Goal: Task Accomplishment & Management: Manage account settings

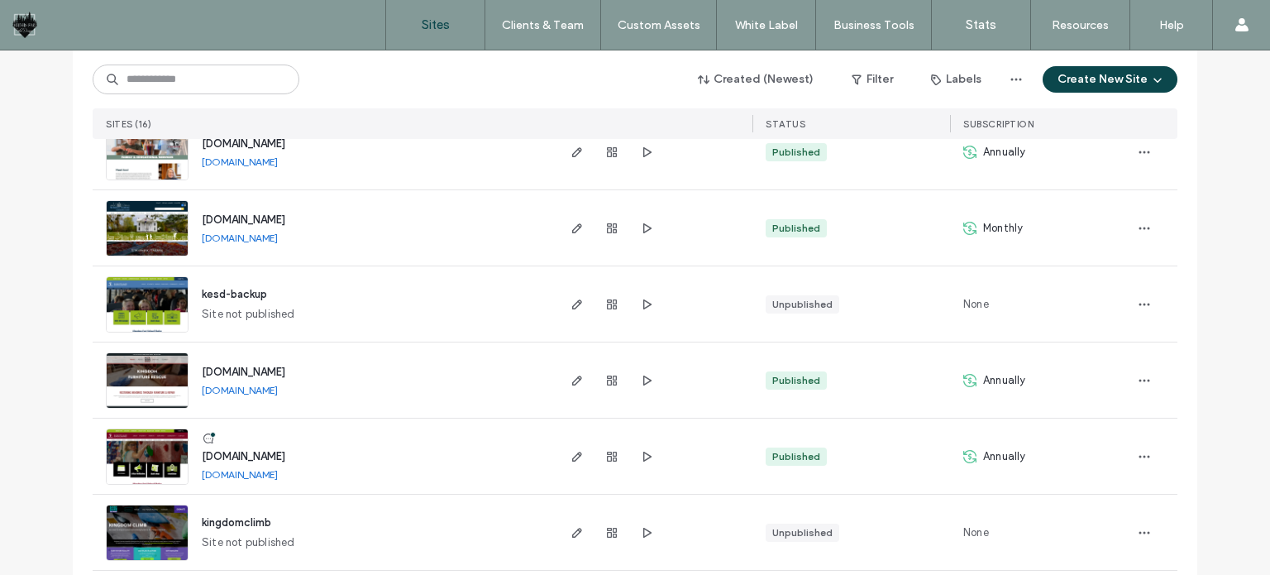
scroll to position [373, 0]
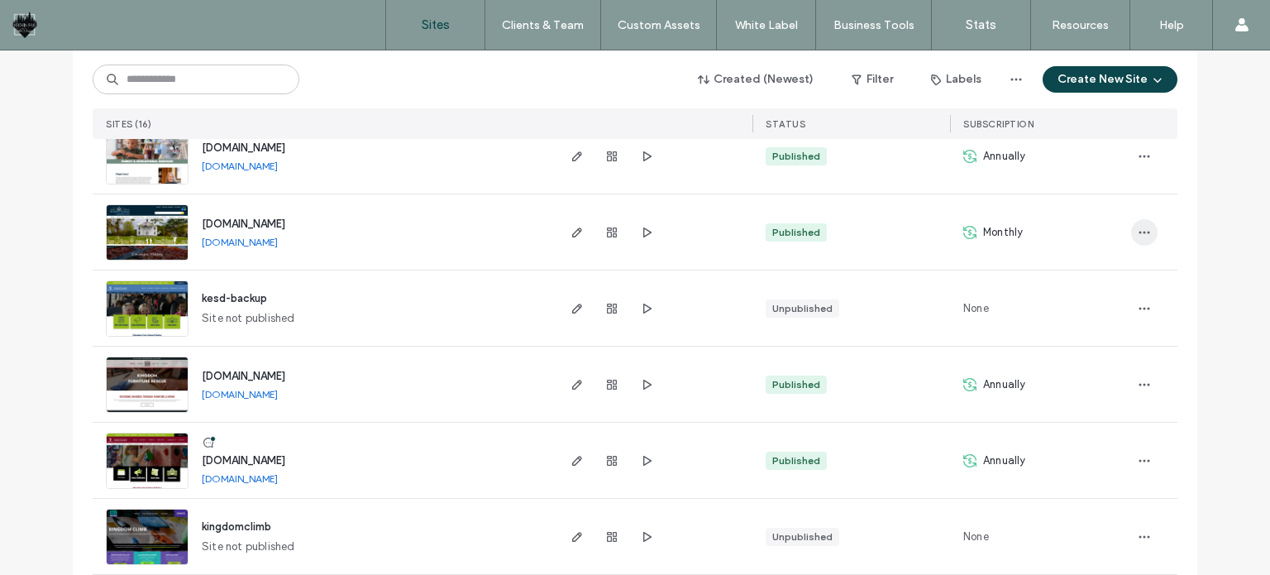
click at [1138, 231] on icon "button" at bounding box center [1144, 232] width 13 height 13
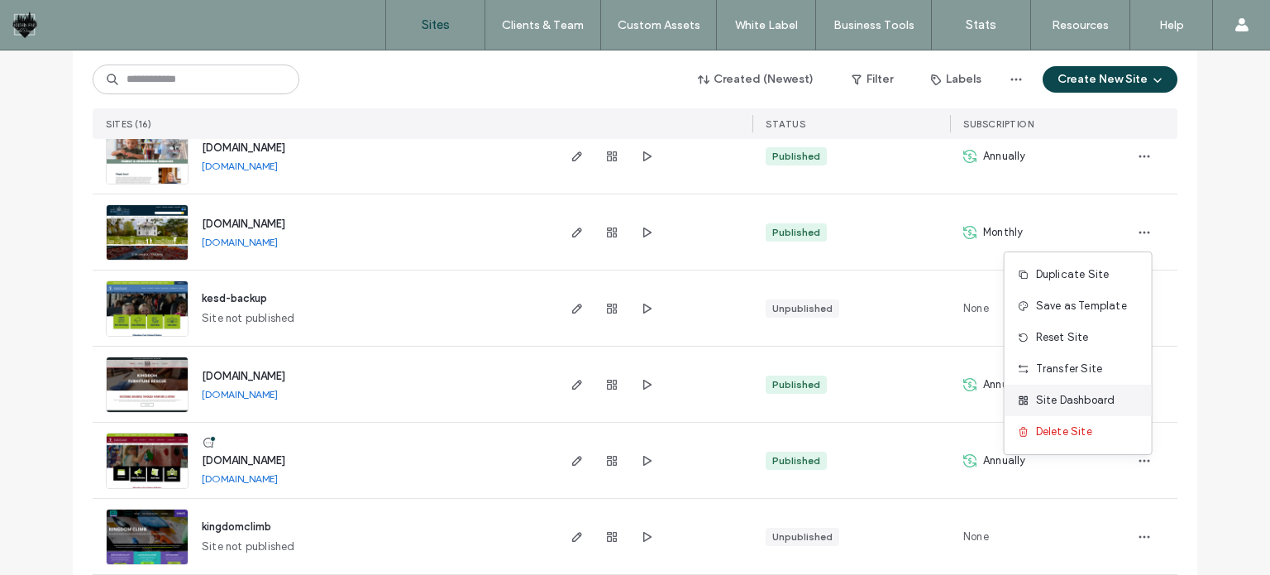
click at [1072, 398] on span "Site Dashboard" at bounding box center [1075, 400] width 79 height 17
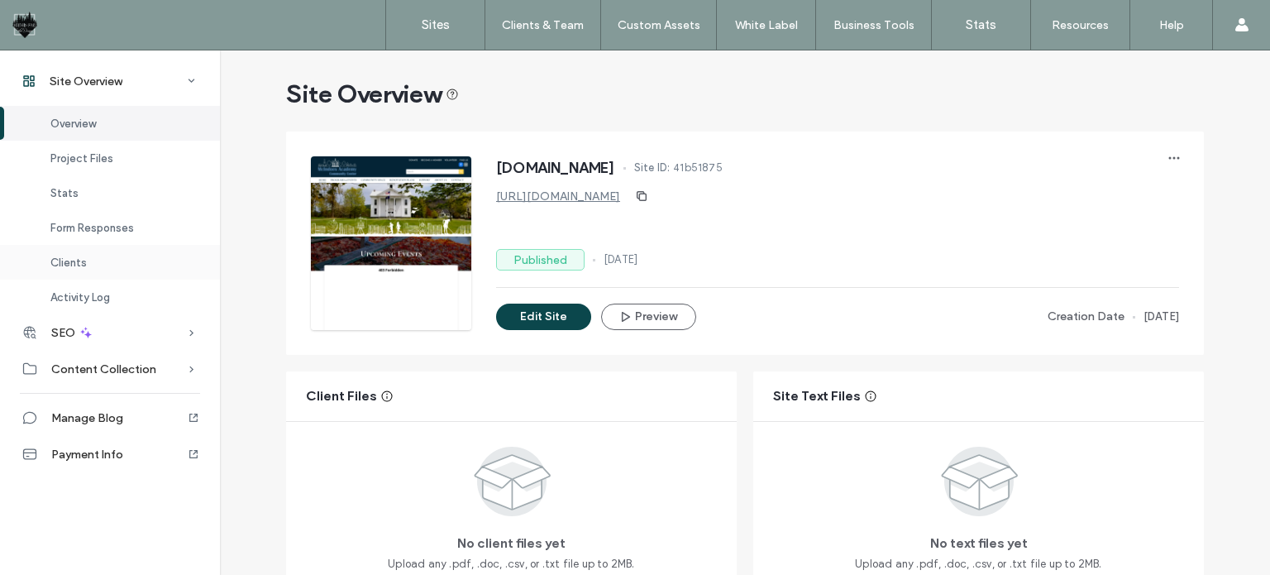
click at [75, 257] on span "Clients" at bounding box center [68, 262] width 36 height 12
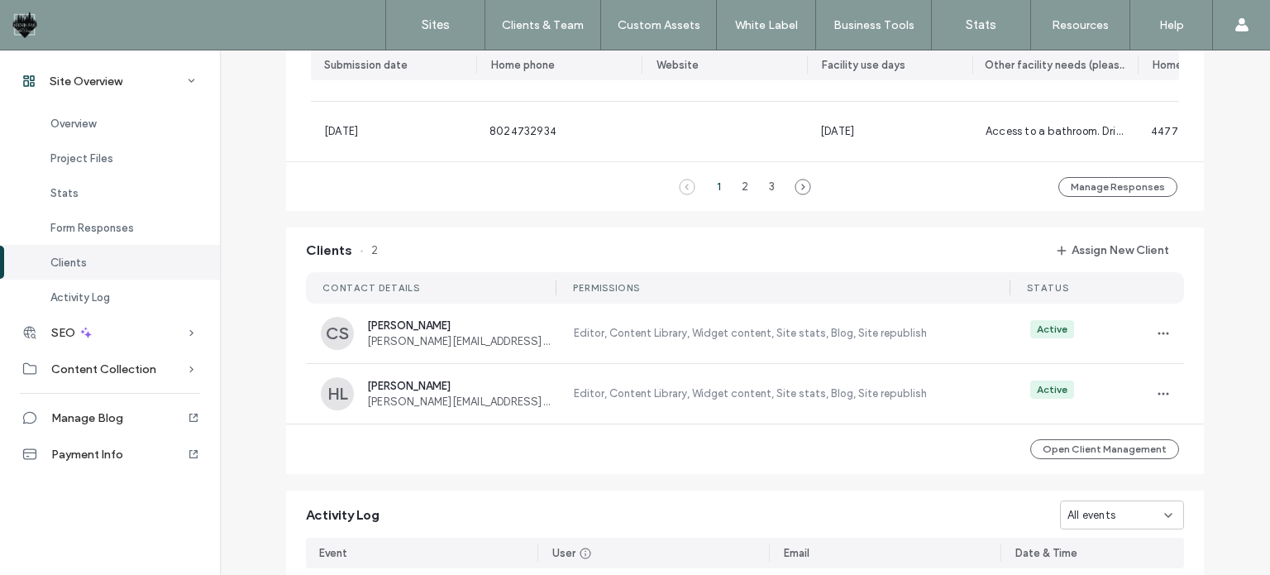
scroll to position [1507, 0]
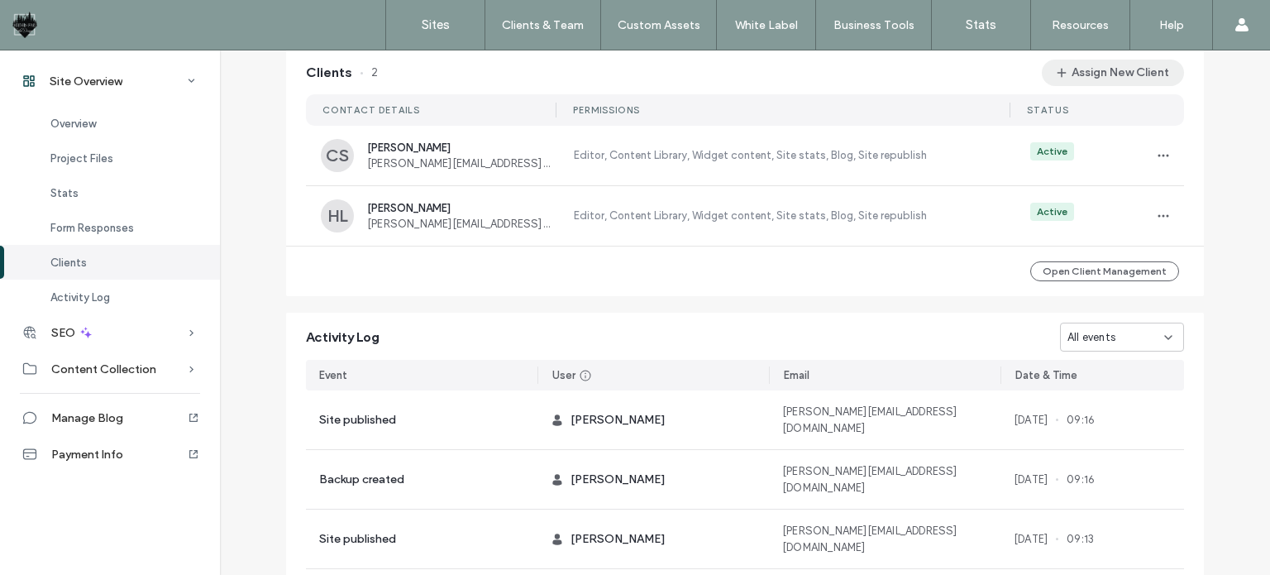
click at [1122, 86] on button "Assign New Client" at bounding box center [1113, 73] width 142 height 26
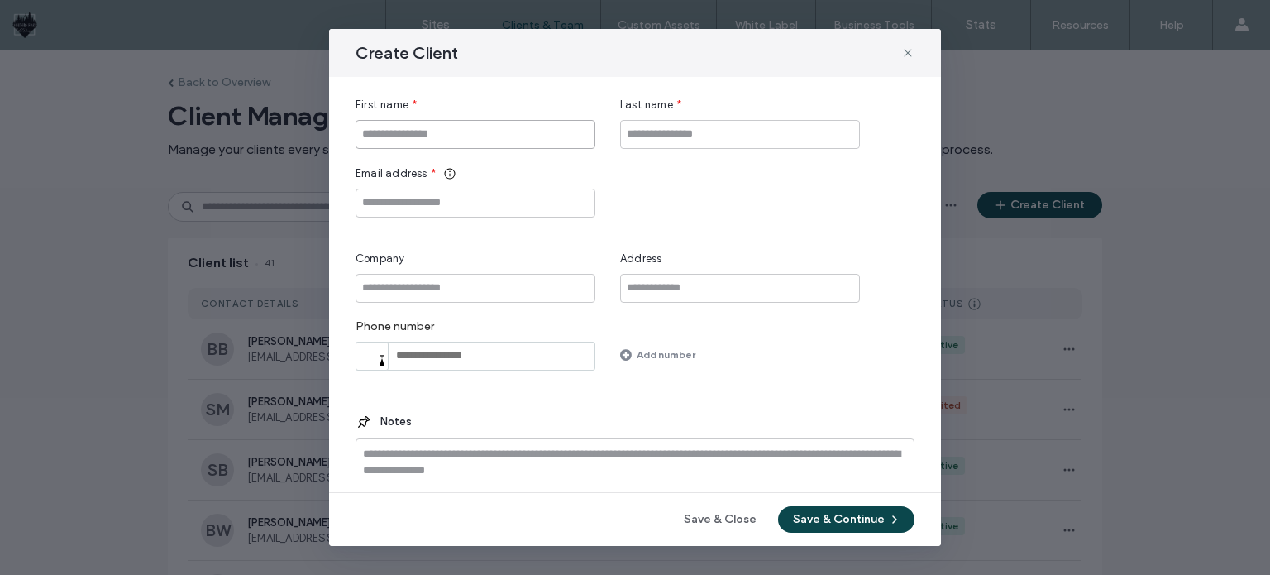
click at [488, 133] on input "First name" at bounding box center [476, 134] width 240 height 29
type input "******"
click at [446, 203] on input "Email address" at bounding box center [476, 202] width 240 height 29
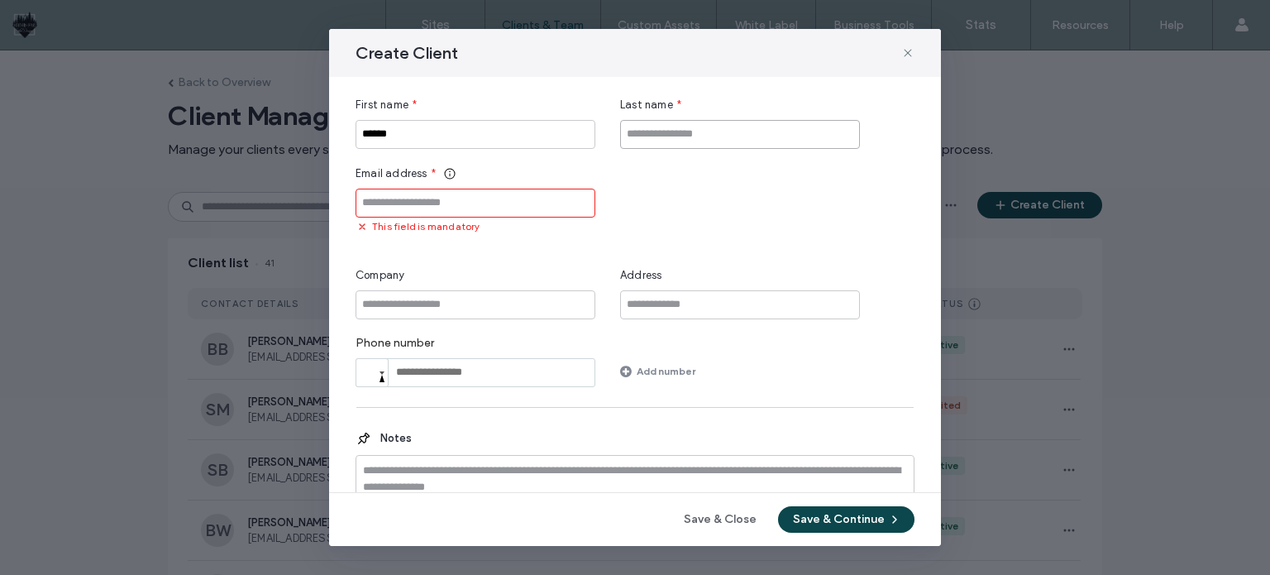
click at [736, 131] on input "Last name" at bounding box center [740, 134] width 240 height 29
type input "******"
click at [394, 208] on input "Email address" at bounding box center [476, 202] width 240 height 29
paste input "**********"
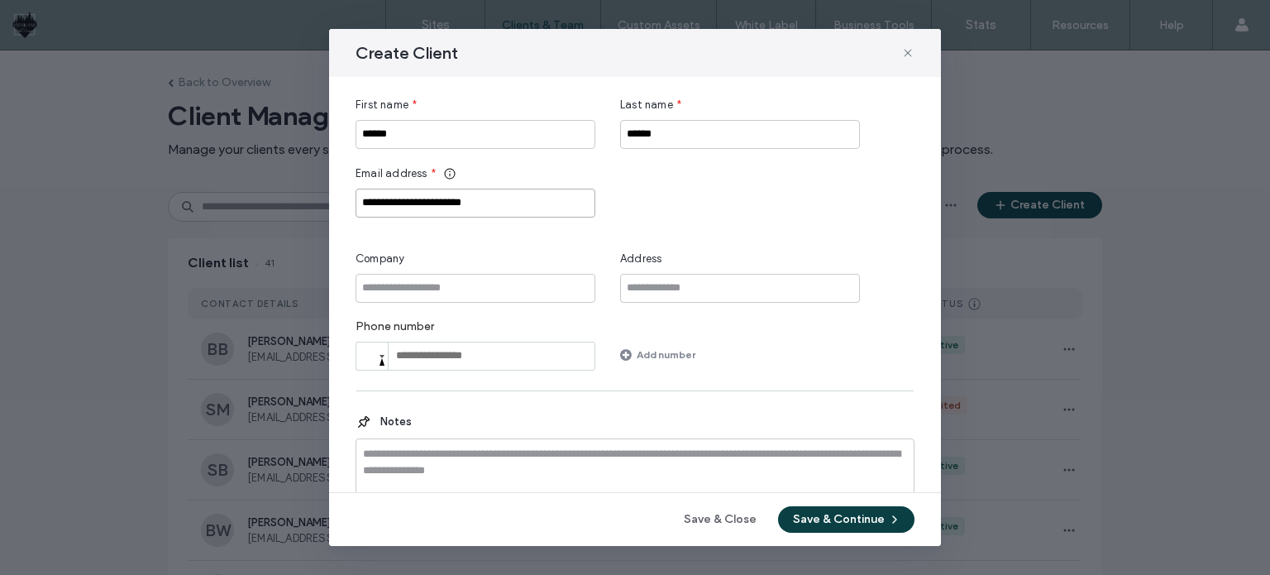
type input "**********"
click at [858, 522] on button "Save & Continue" at bounding box center [846, 519] width 136 height 26
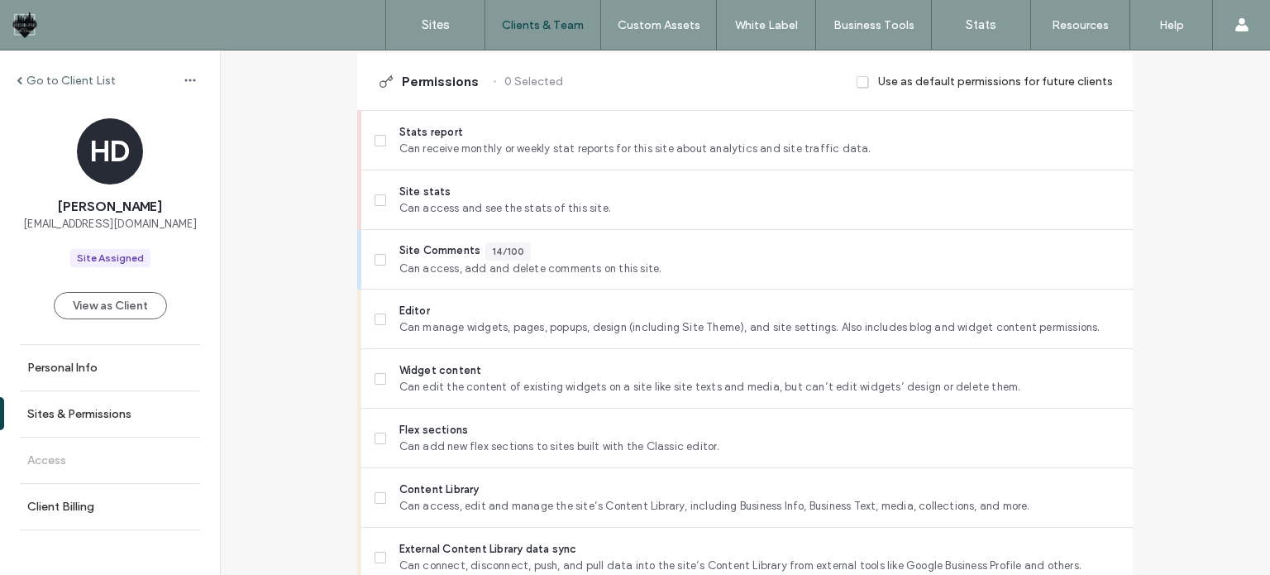
scroll to position [427, 0]
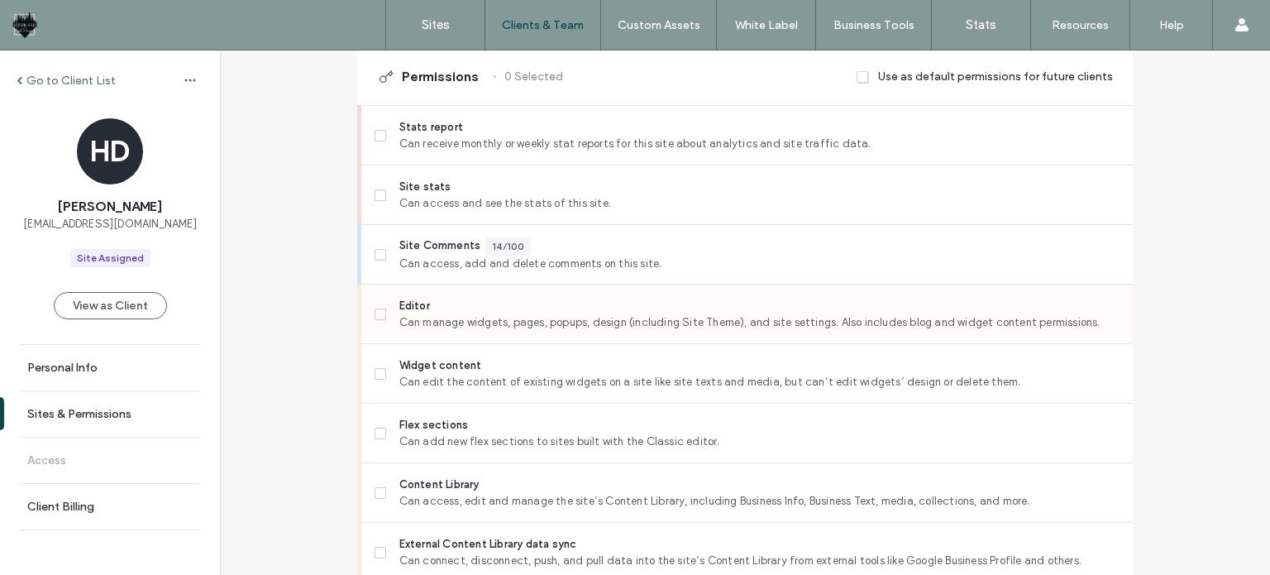
click at [465, 308] on span "Editor" at bounding box center [759, 306] width 720 height 17
click at [399, 498] on span "Can access, edit and manage the site’s Content Library, including Business Info…" at bounding box center [759, 501] width 720 height 17
click at [380, 195] on label "Site stats Can access and see the stats of this site." at bounding box center [747, 195] width 745 height 33
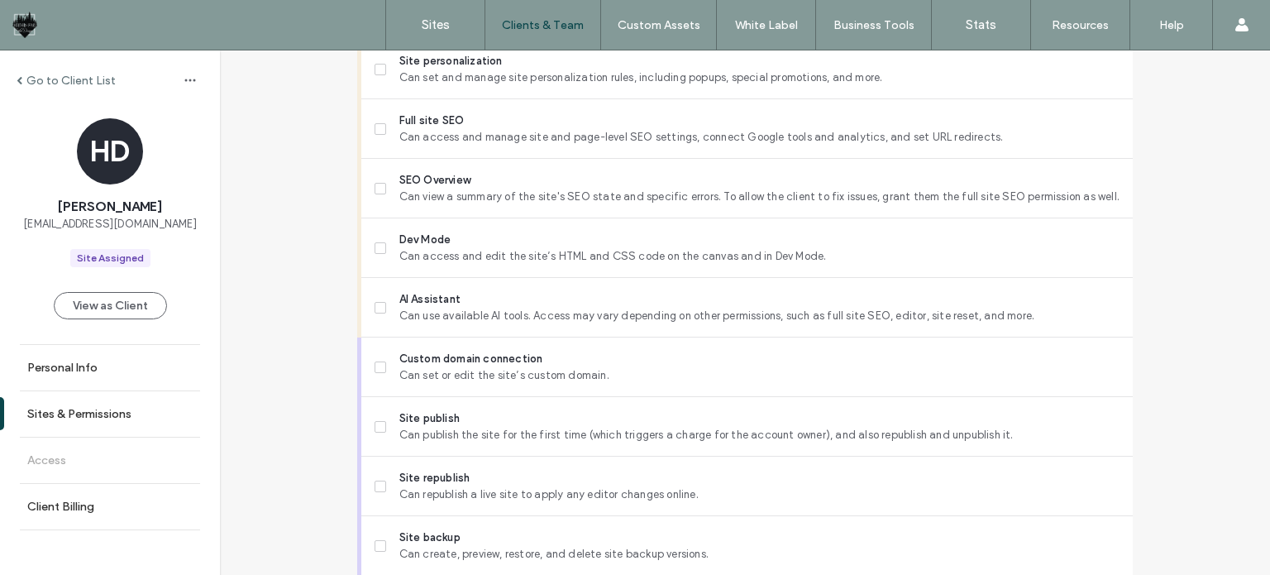
scroll to position [1334, 0]
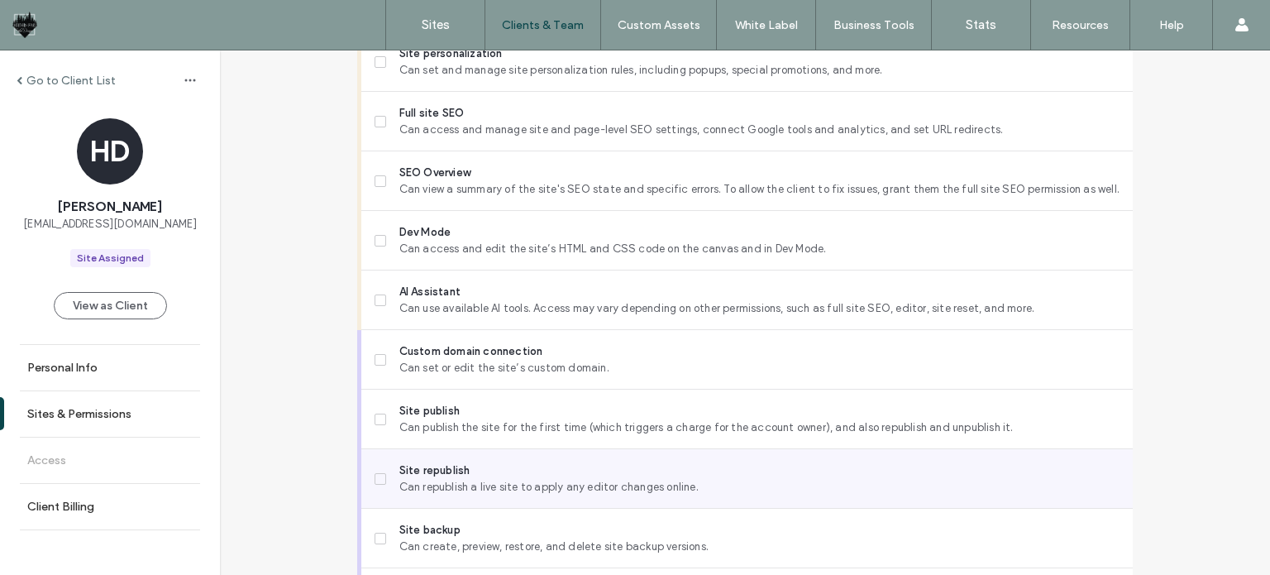
click at [699, 486] on span "Can republish a live site to apply any editor changes online." at bounding box center [759, 487] width 720 height 17
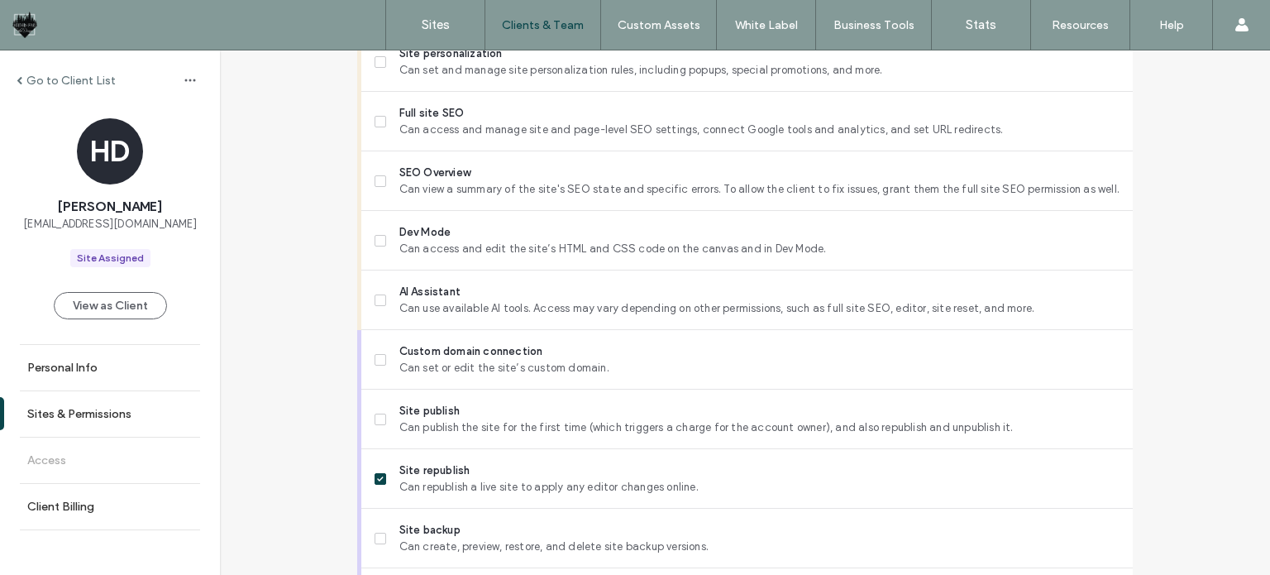
scroll to position [1445, 0]
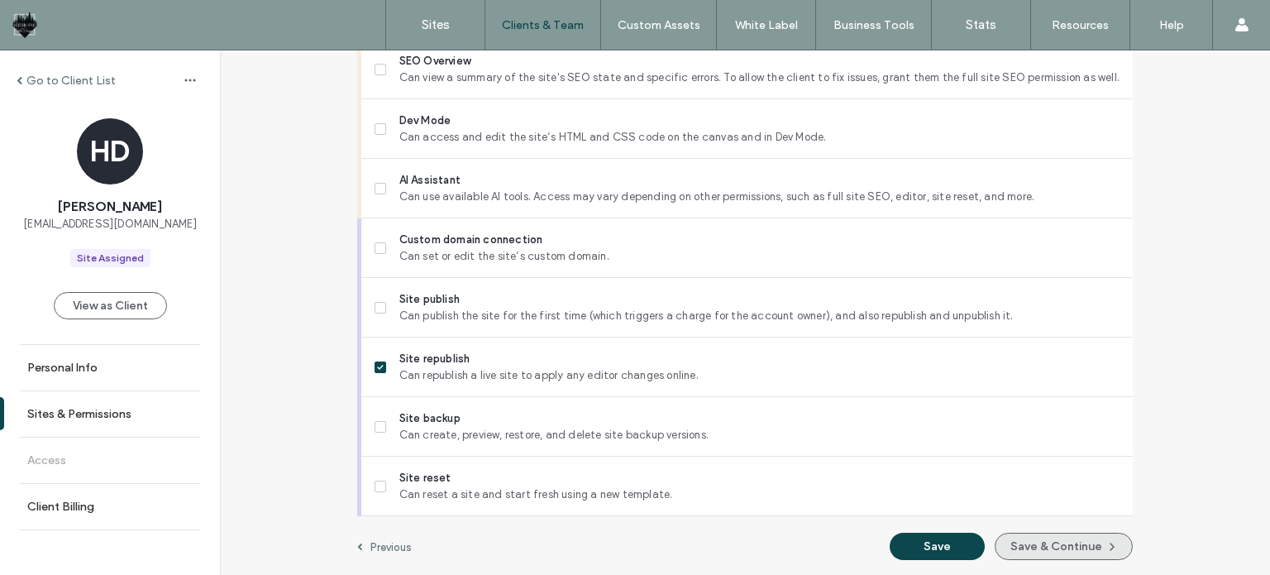
click at [1076, 546] on button "Save & Continue" at bounding box center [1064, 545] width 138 height 27
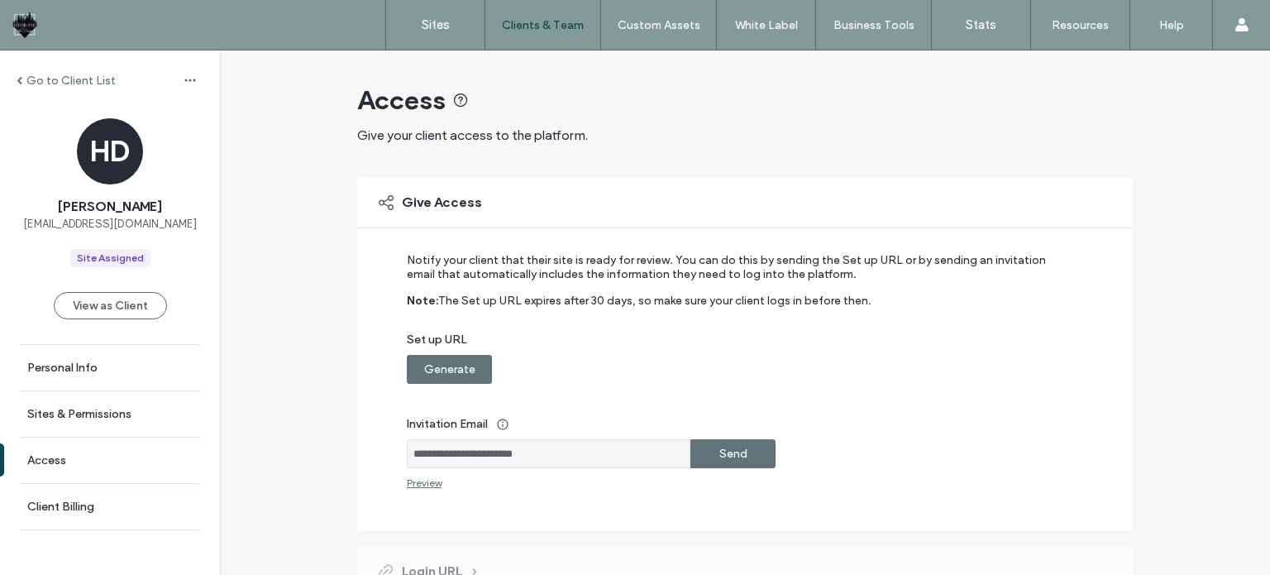
click at [739, 452] on label "Send" at bounding box center [733, 453] width 28 height 31
click at [54, 83] on label "Go to Client List" at bounding box center [70, 81] width 89 height 14
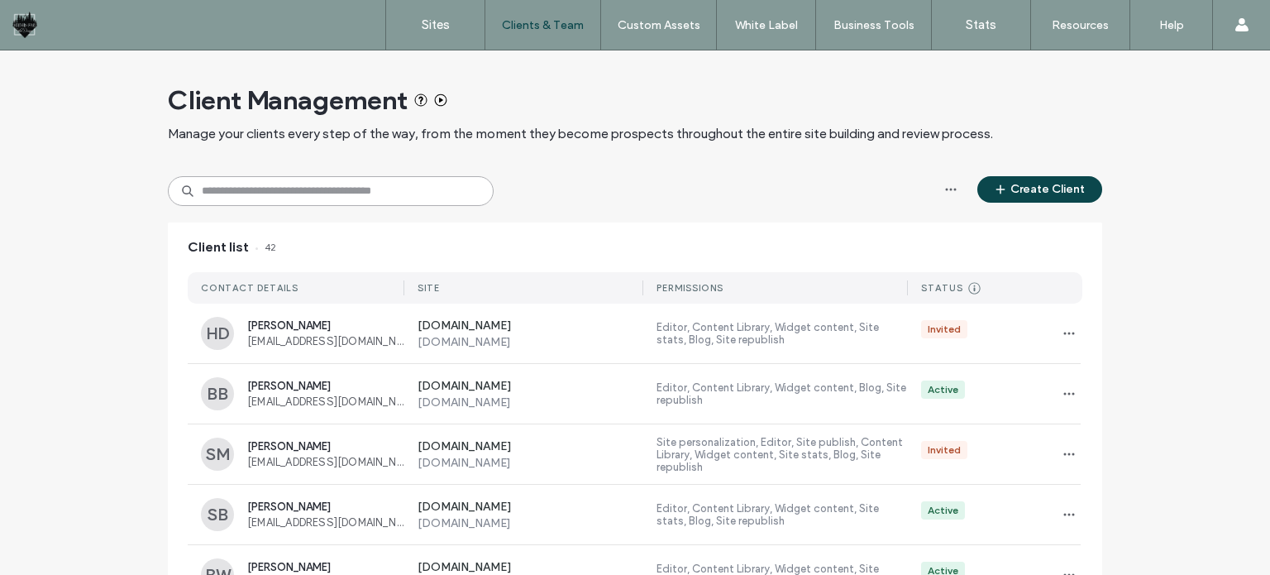
click at [336, 186] on input at bounding box center [331, 191] width 326 height 30
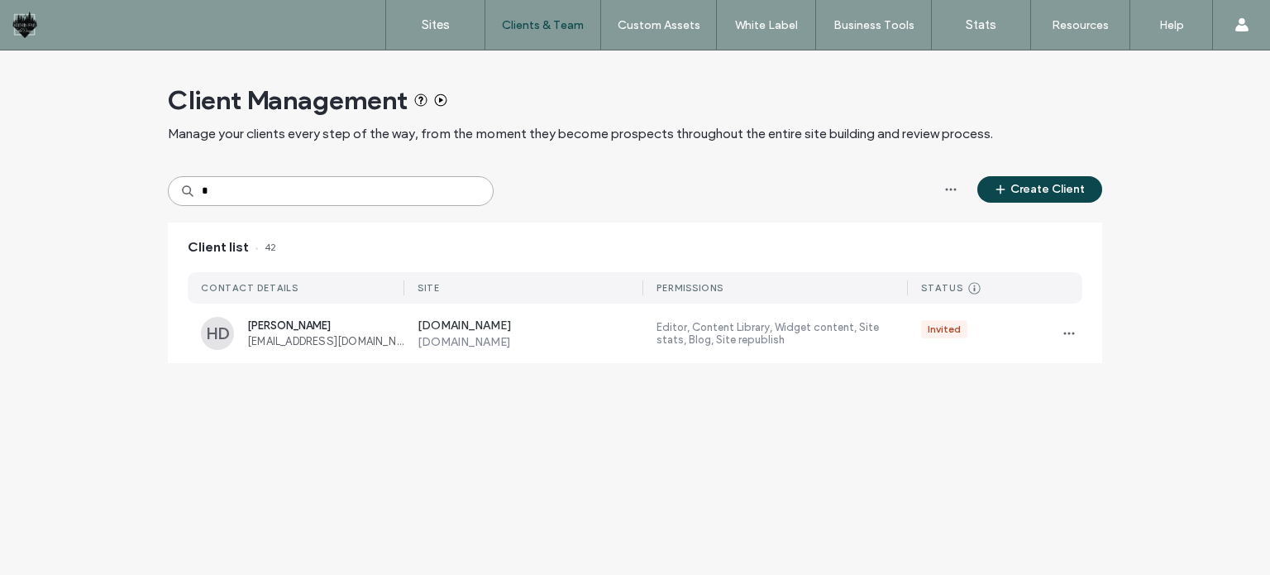
type input "*"
